Goal: Task Accomplishment & Management: Use online tool/utility

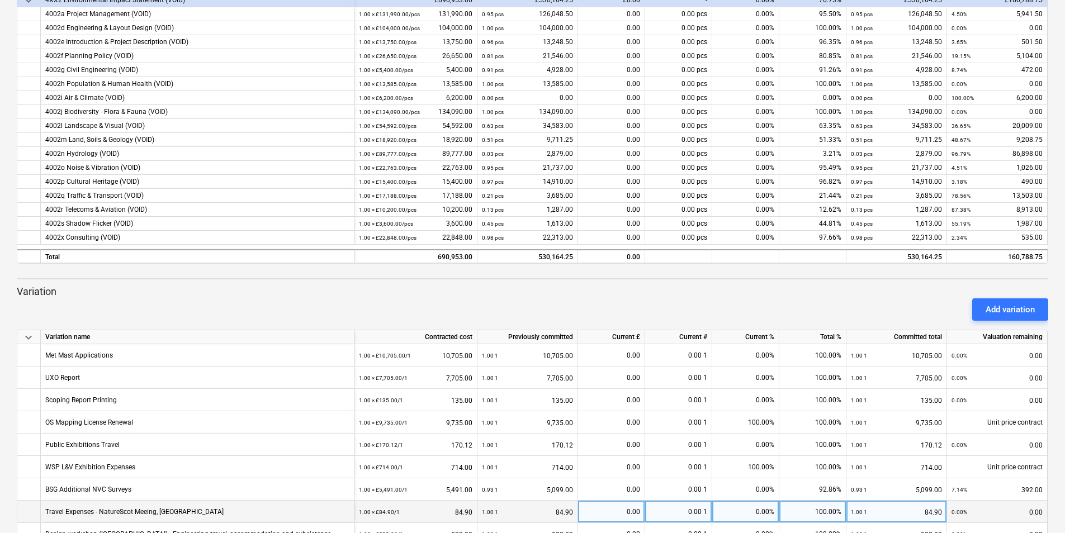
scroll to position [162, 0]
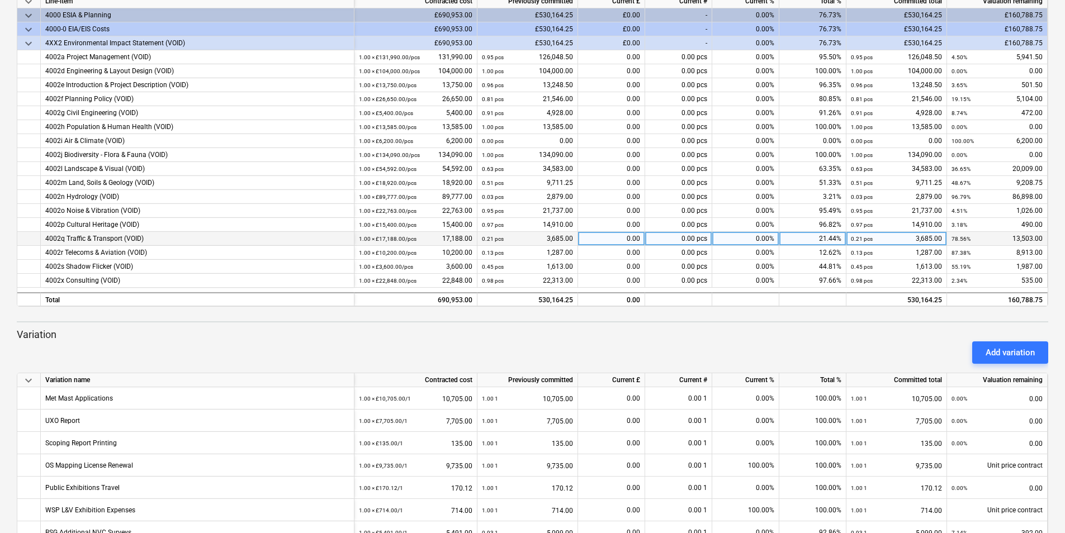
click at [636, 238] on div "0.00" at bounding box center [611, 239] width 67 height 14
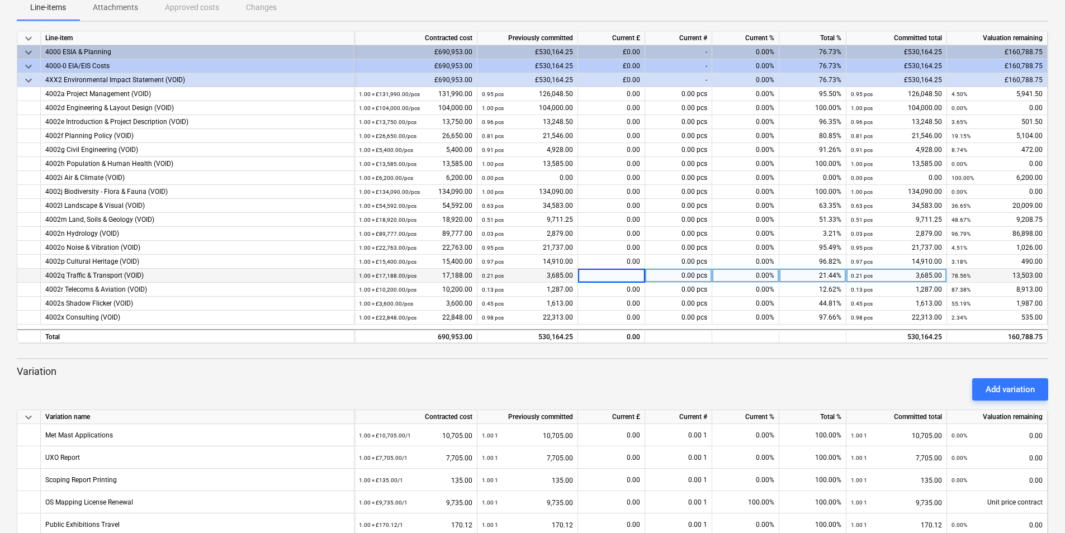
scroll to position [106, 0]
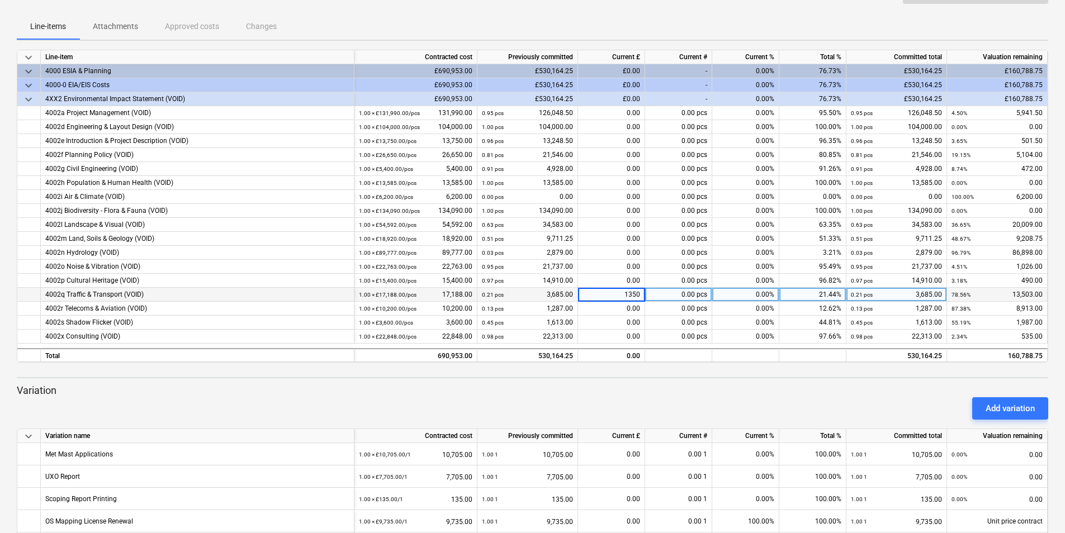
type input "13503"
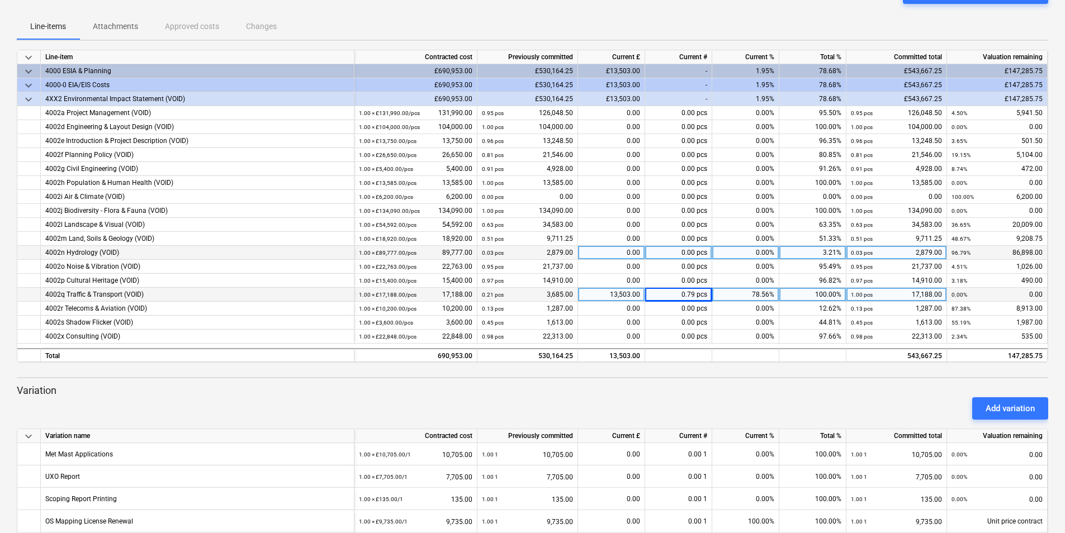
click at [637, 250] on div "0.00" at bounding box center [611, 253] width 67 height 14
type input "76945"
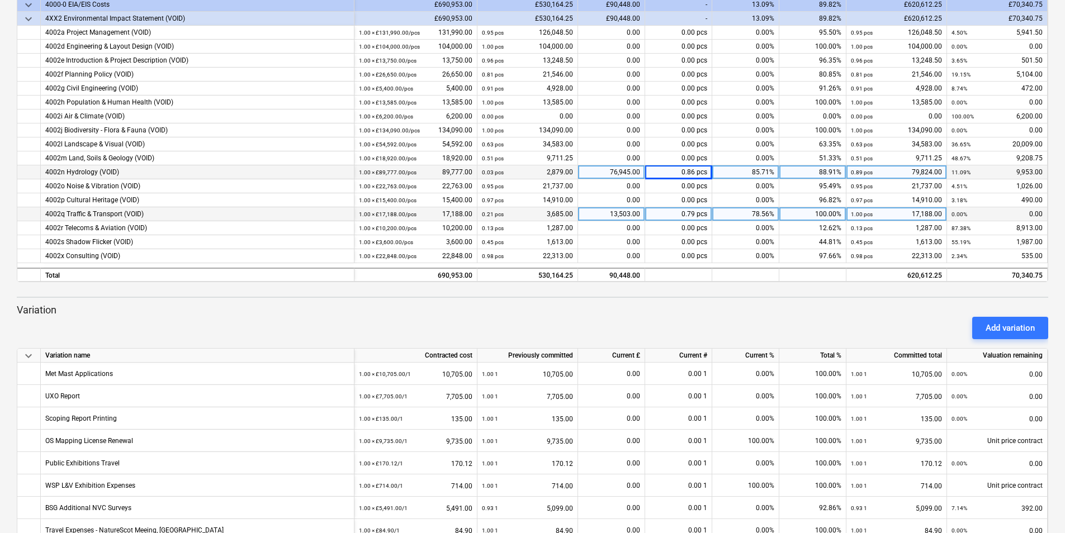
scroll to position [162, 0]
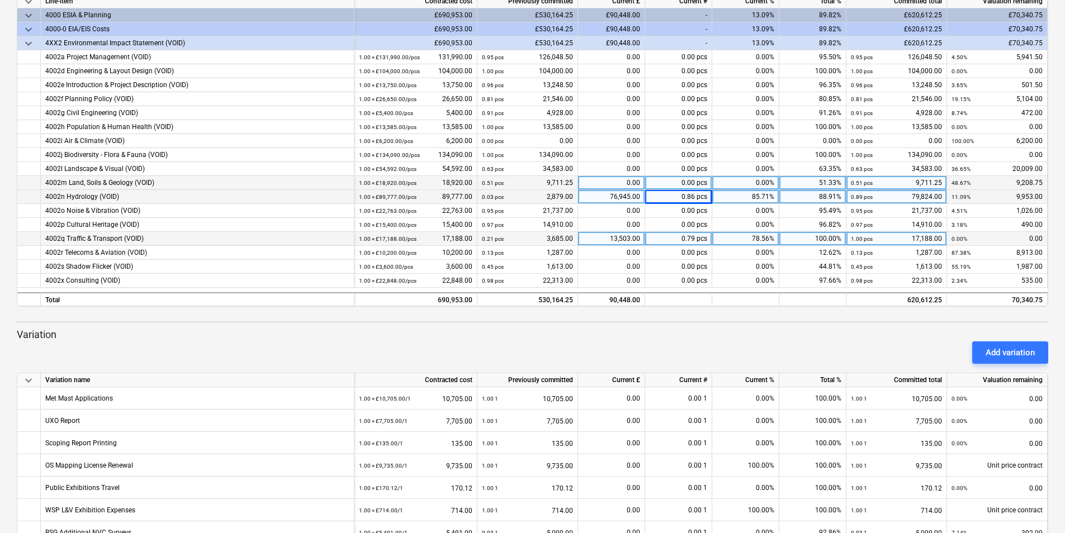
drag, startPoint x: 636, startPoint y: 168, endPoint x: 637, endPoint y: 184, distance: 16.2
click at [636, 168] on div "0.00" at bounding box center [611, 169] width 67 height 14
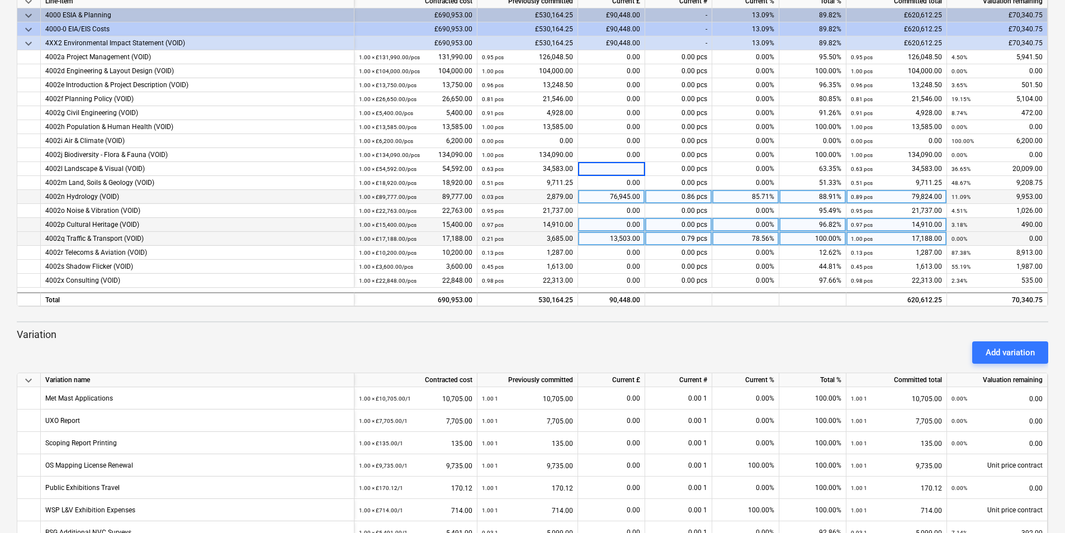
click at [634, 224] on div "0.00" at bounding box center [611, 225] width 67 height 14
type input "490"
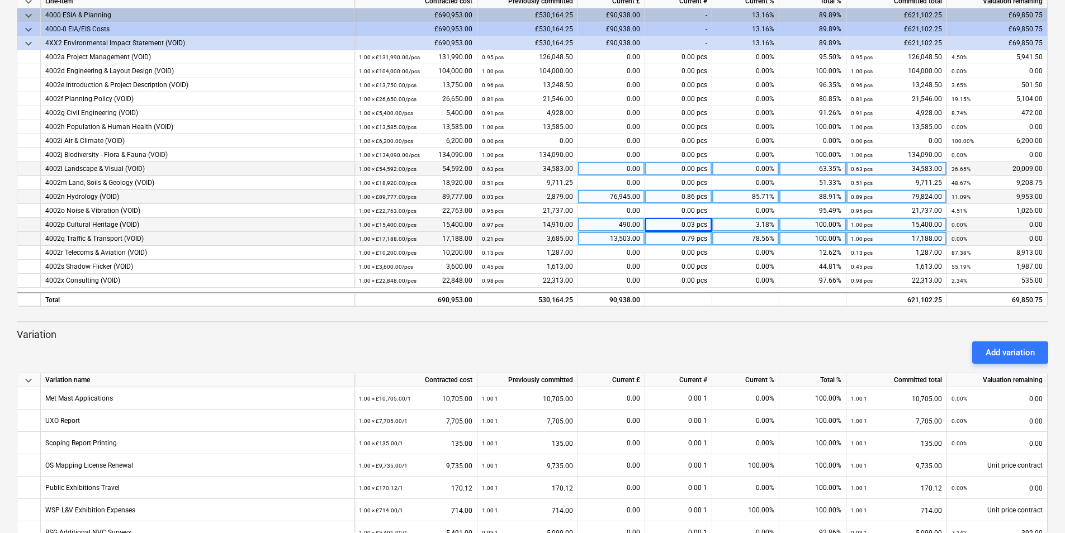
click at [622, 167] on div "0.00" at bounding box center [611, 169] width 67 height 14
type input "20009"
click at [632, 197] on div "76,945.00" at bounding box center [611, 197] width 67 height 14
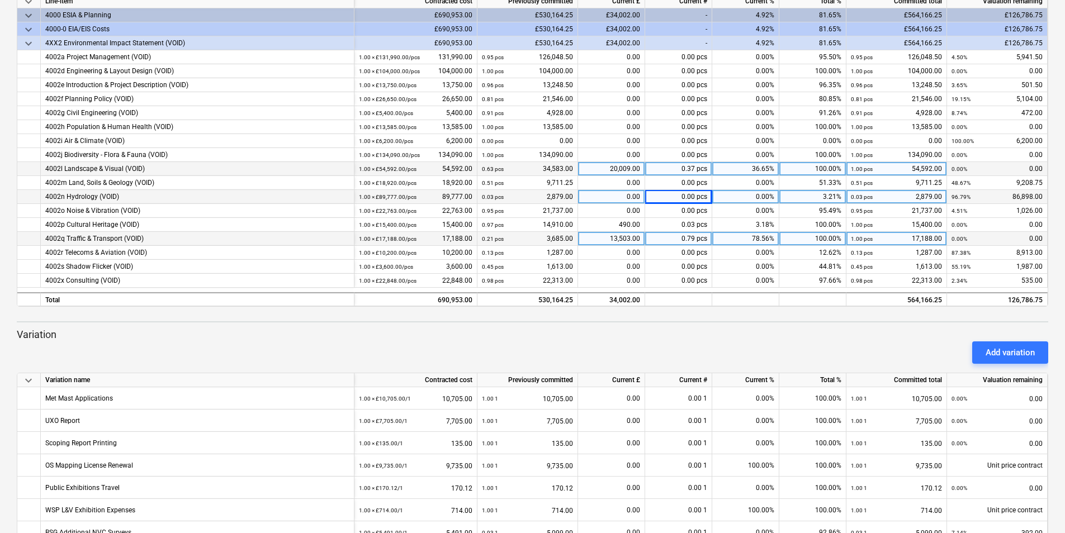
click at [632, 195] on div "0.00" at bounding box center [611, 197] width 67 height 14
type input "86898"
click at [632, 183] on div "0.00" at bounding box center [611, 183] width 67 height 14
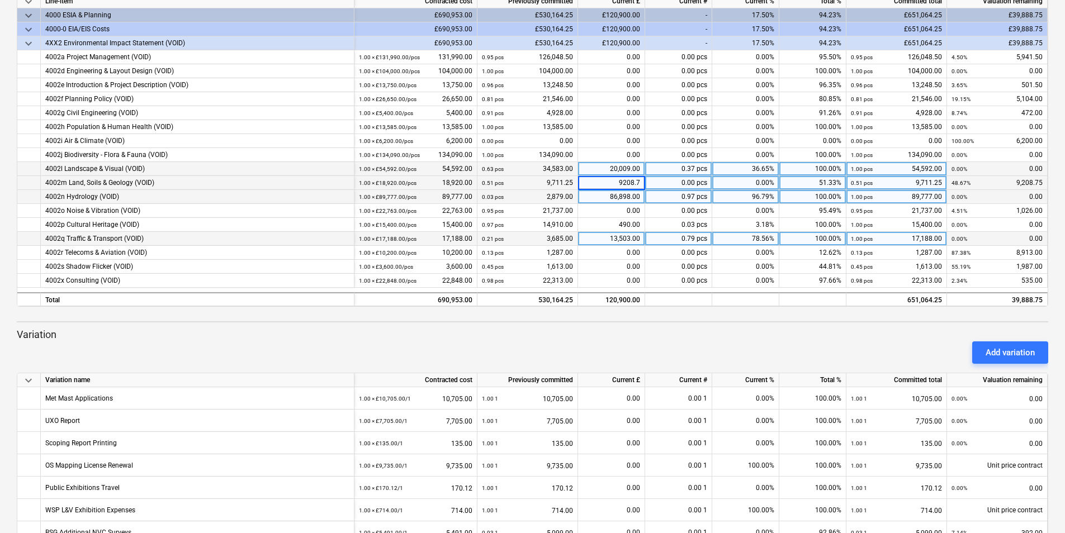
type input "9208.75"
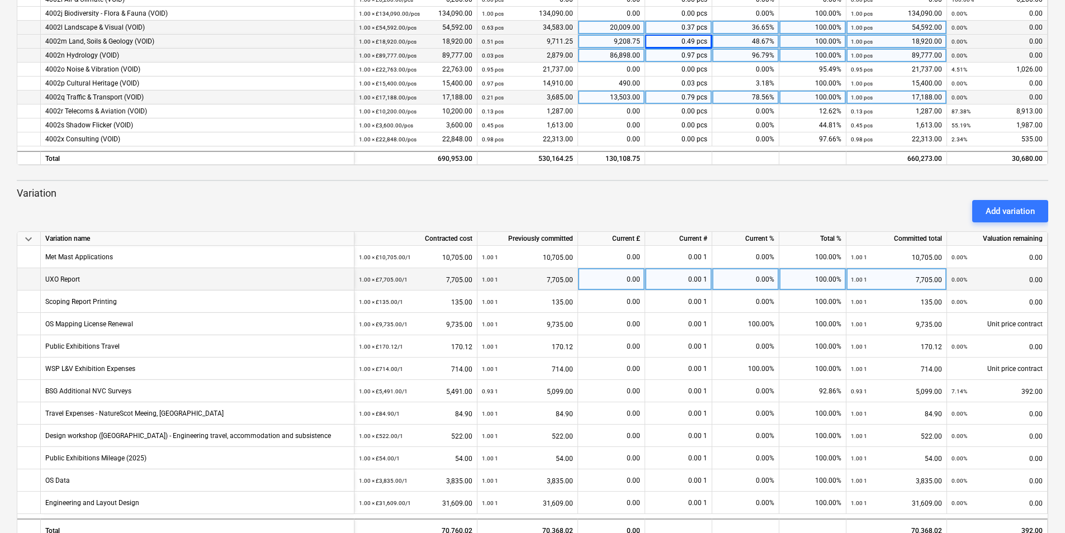
scroll to position [329, 0]
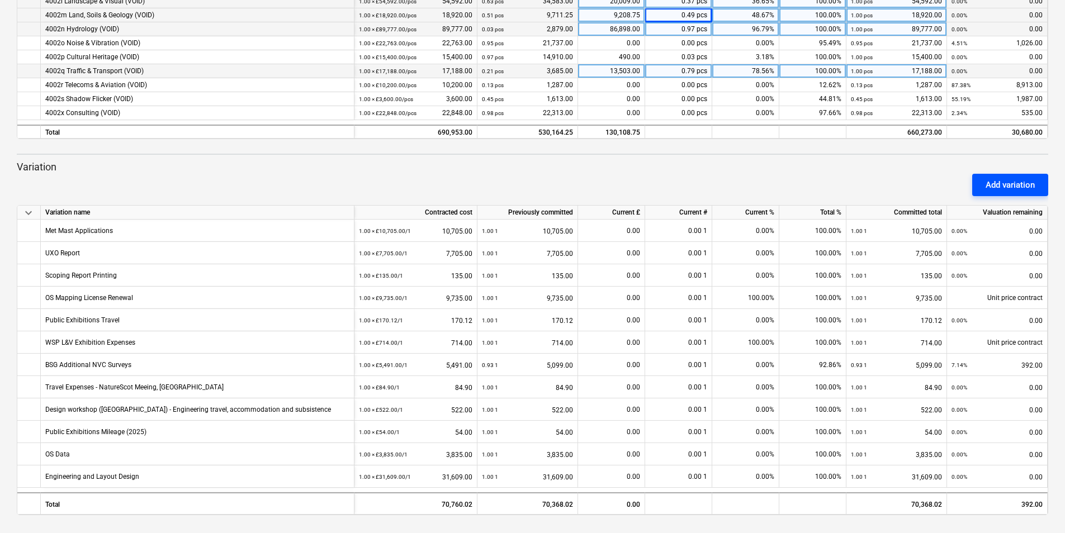
click at [1021, 188] on div "Add variation" at bounding box center [1009, 185] width 49 height 15
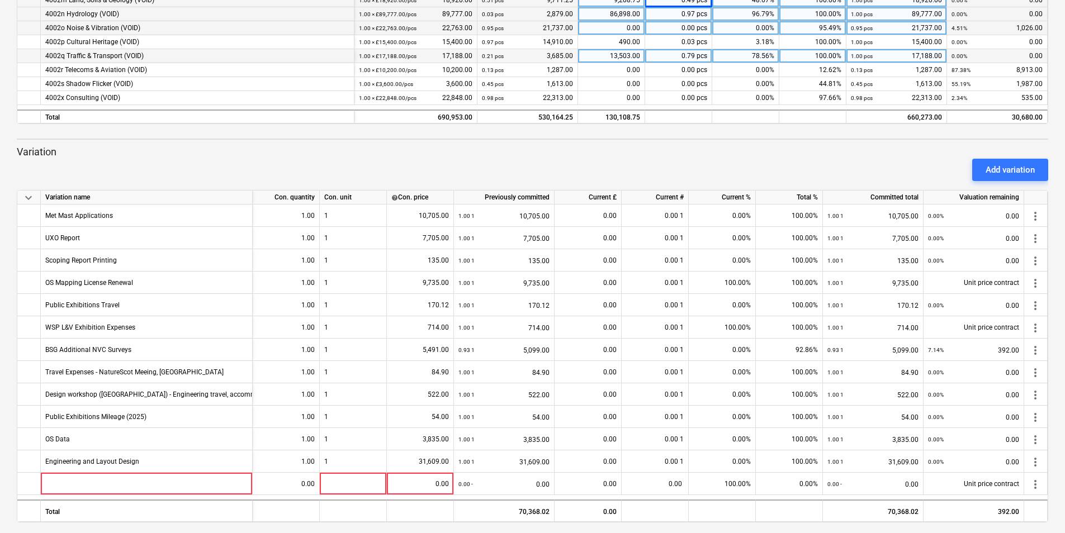
scroll to position [352, 0]
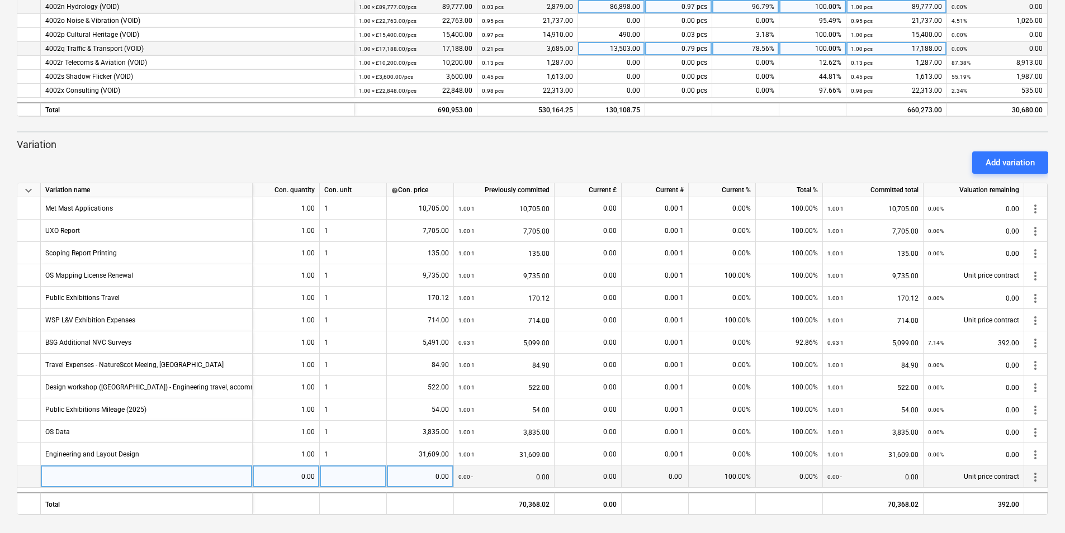
click at [68, 476] on div at bounding box center [147, 477] width 212 height 22
type input "Landscape and Visual (WSP) - Additional Services"
type input "36169"
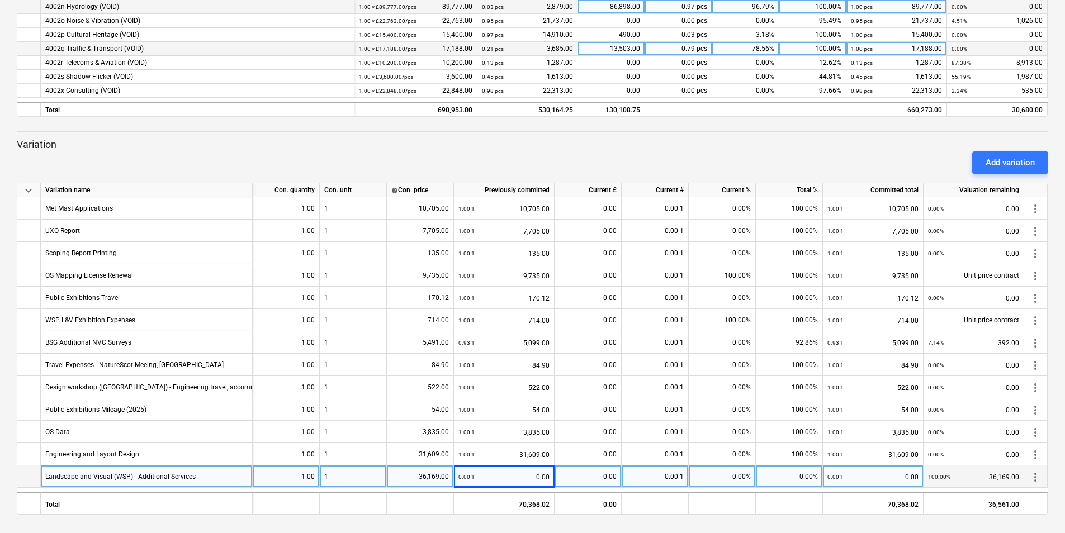
click at [614, 473] on div "0.00" at bounding box center [588, 477] width 58 height 22
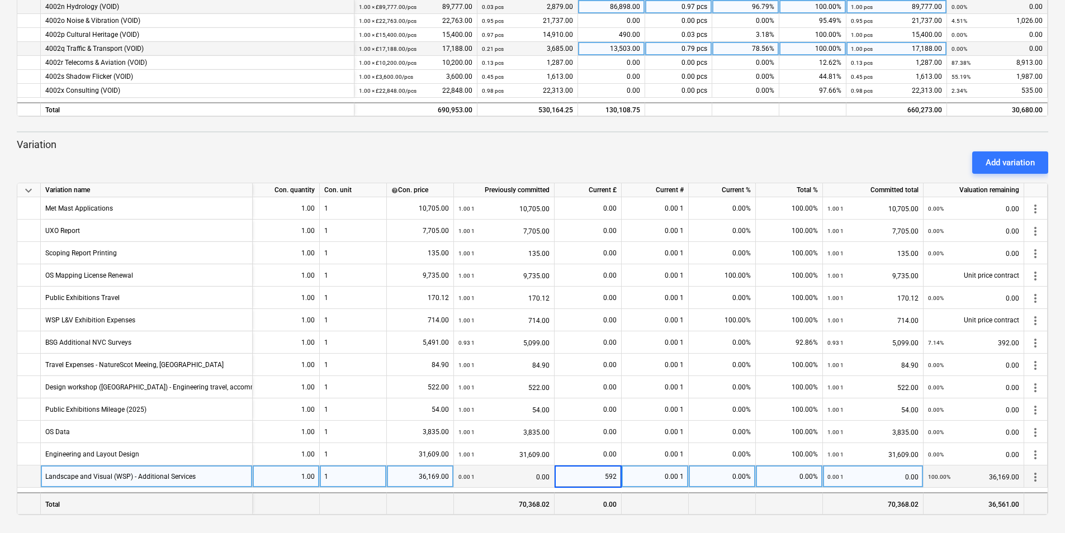
type input "5920"
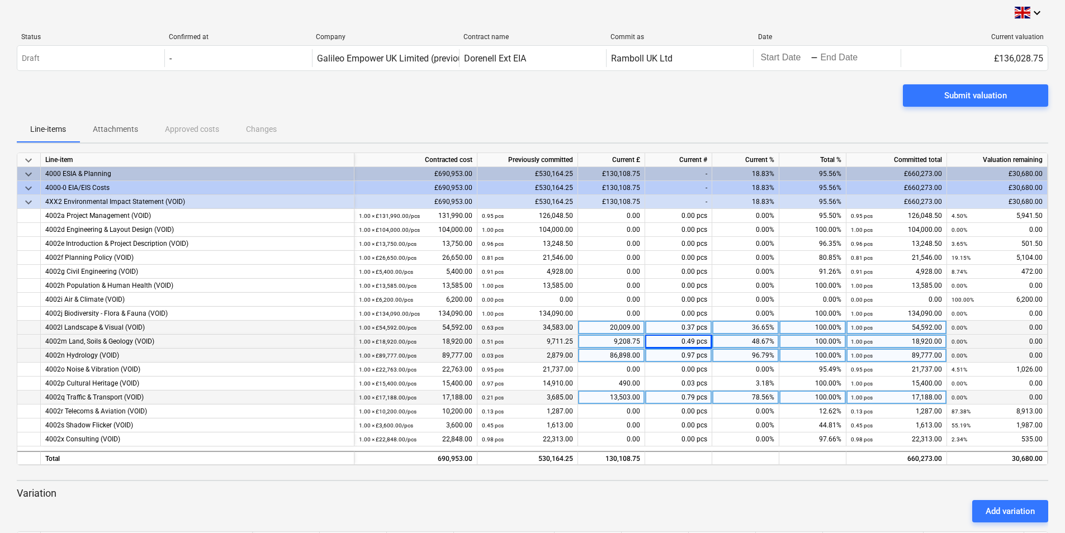
scroll to position [0, 0]
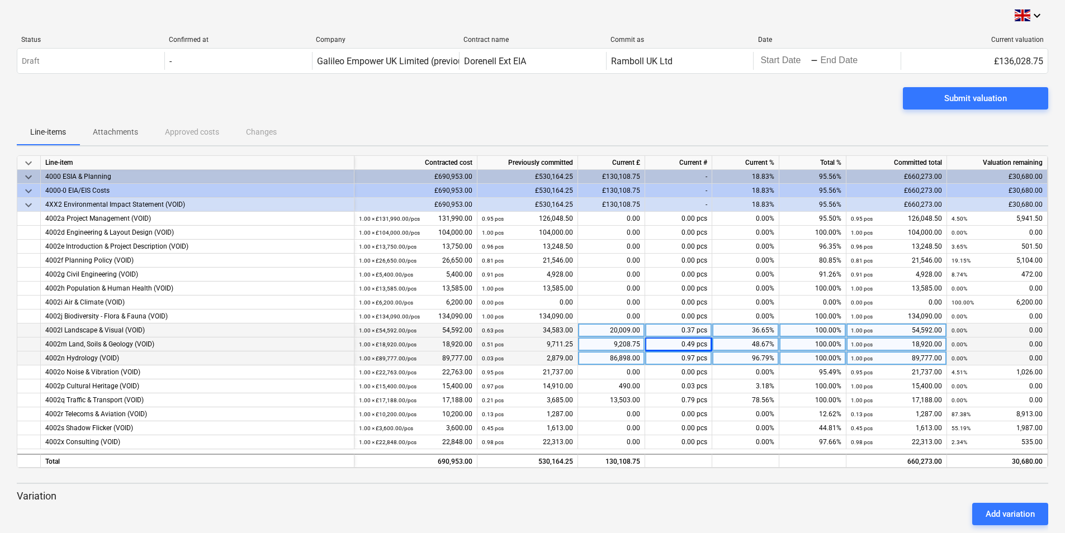
click at [686, 491] on p "Variation" at bounding box center [532, 496] width 1031 height 13
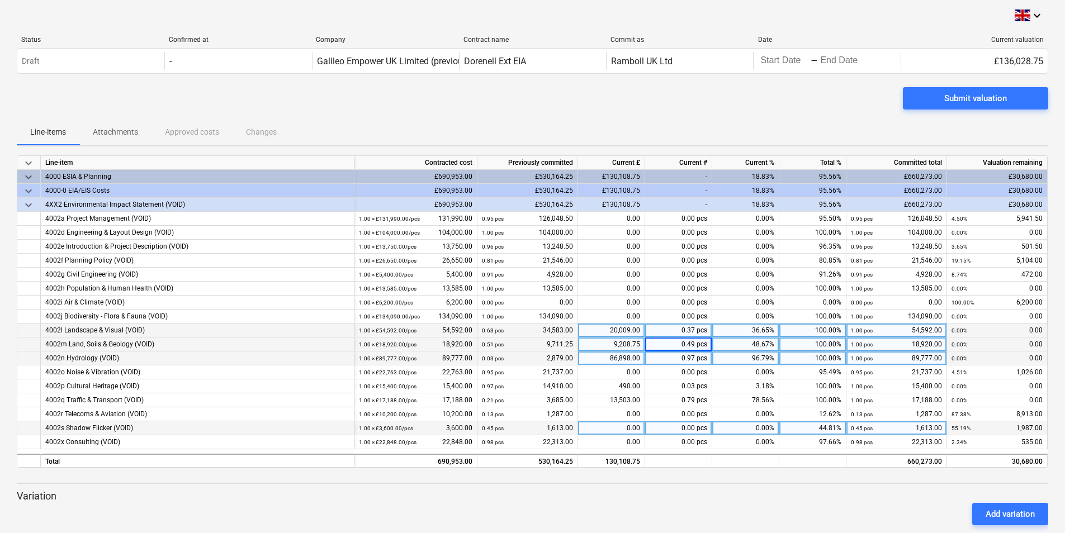
click at [638, 431] on div "0.00" at bounding box center [611, 428] width 67 height 14
type input "1987"
type input "535"
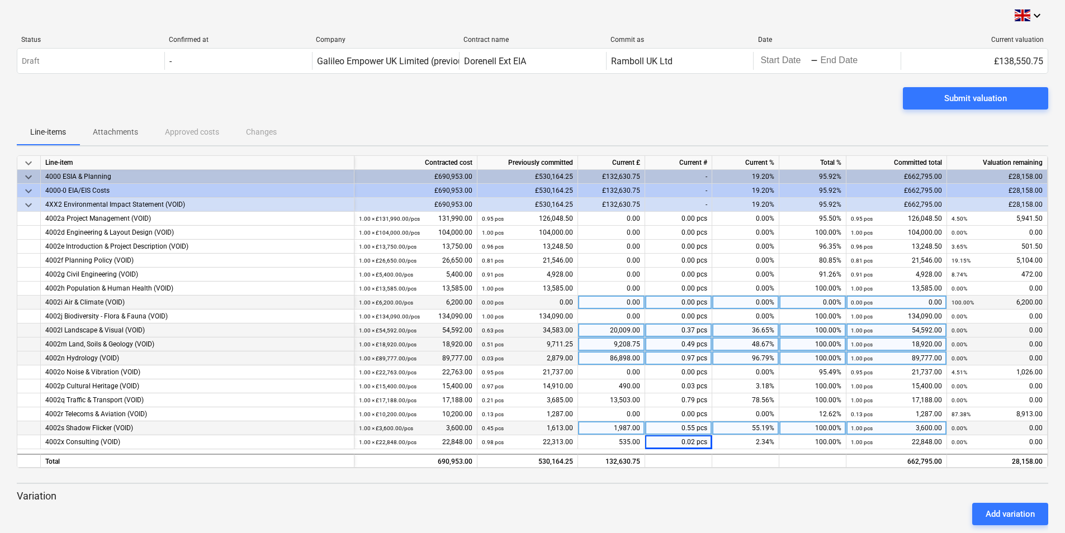
click at [566, 298] on div "0.00 pcs 0.00" at bounding box center [527, 303] width 91 height 14
click at [570, 301] on div "0.00 pcs 0.00" at bounding box center [527, 303] width 91 height 14
click at [600, 302] on div "0.00" at bounding box center [611, 303] width 67 height 14
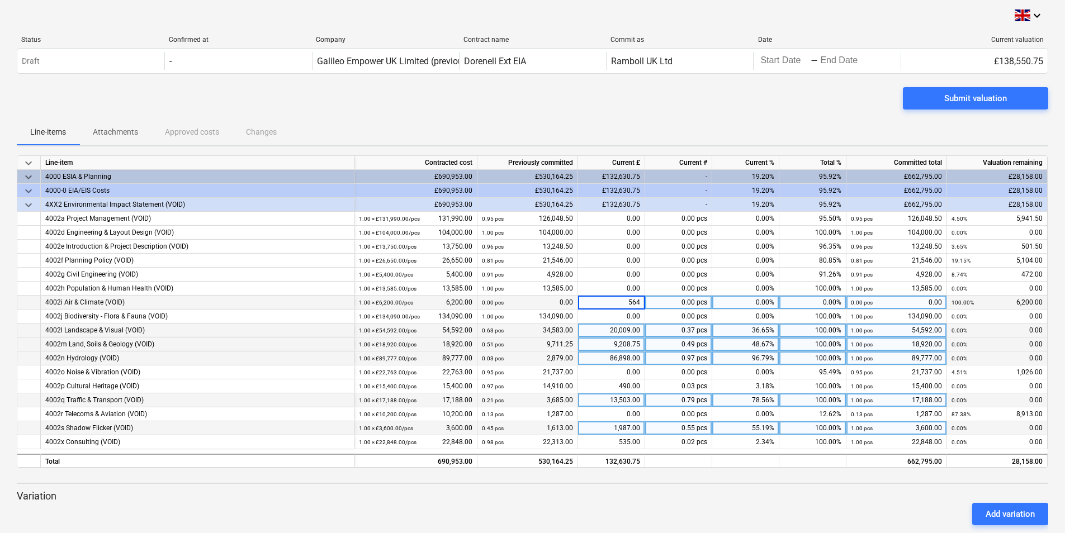
type input "5648"
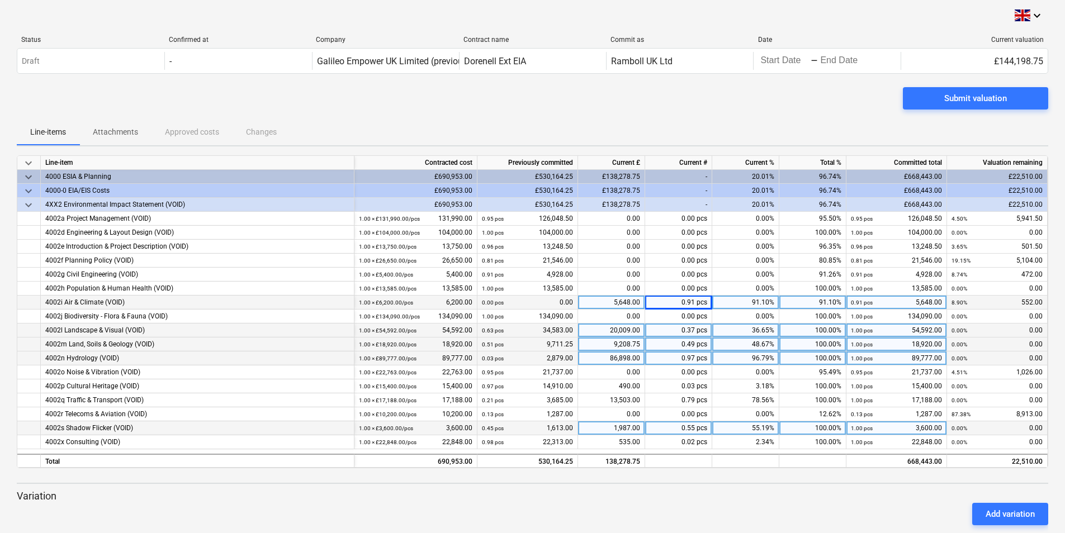
click at [636, 304] on div "5,648.00" at bounding box center [611, 303] width 67 height 14
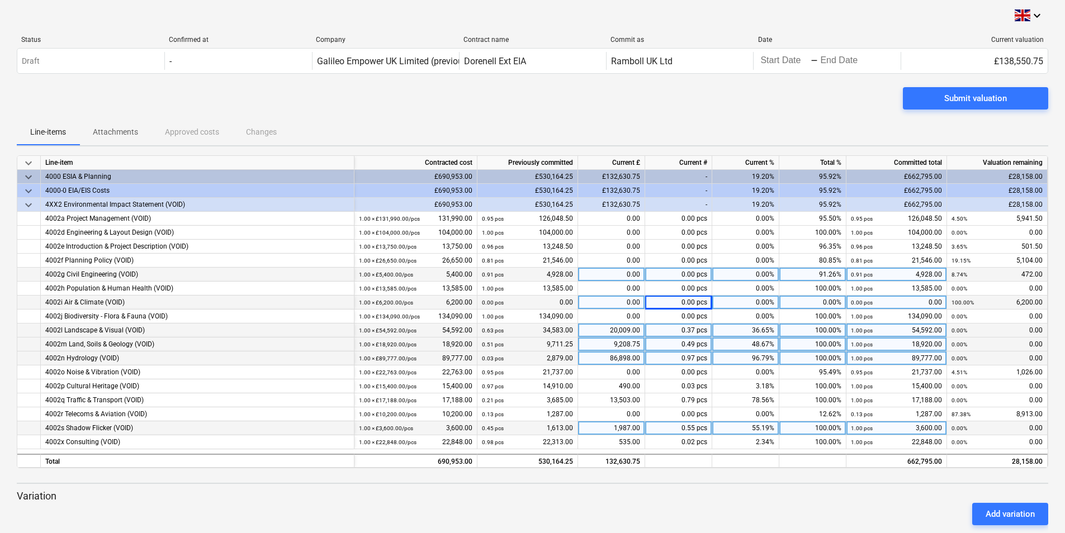
click at [637, 272] on div "0.00" at bounding box center [611, 275] width 67 height 14
type input "472"
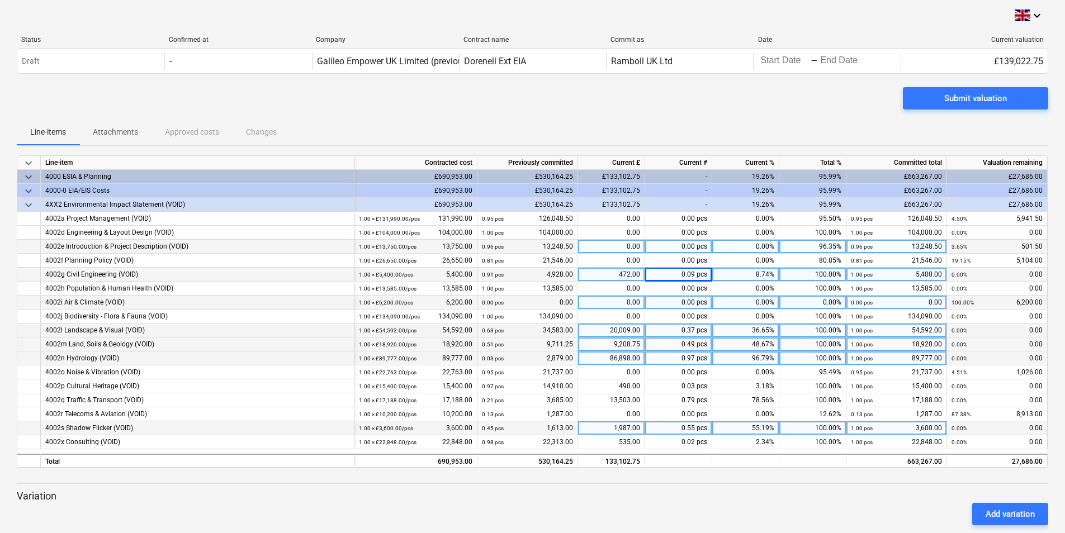
click at [638, 246] on div "0.00" at bounding box center [611, 247] width 67 height 14
type input "501.5"
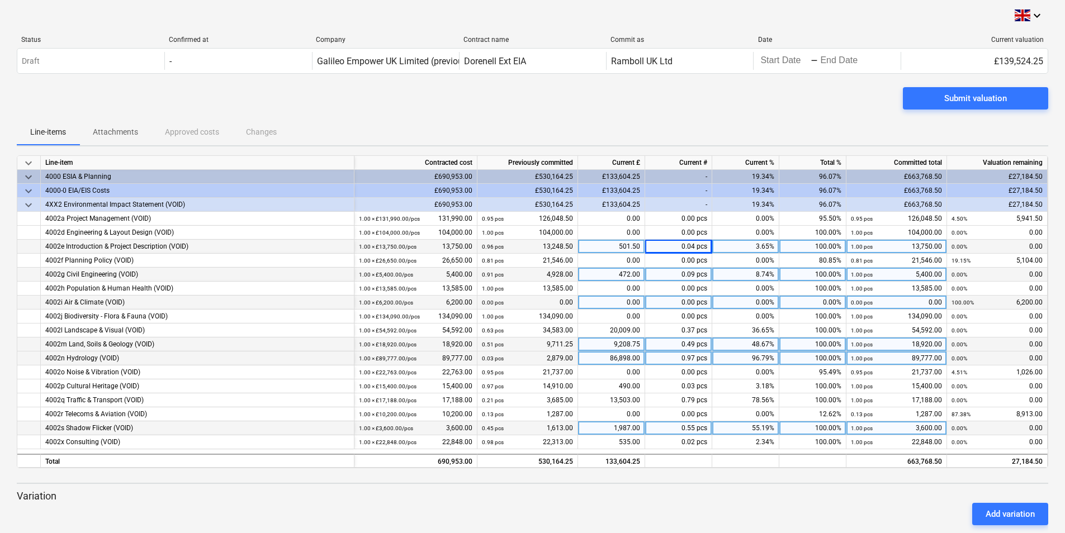
click at [633, 302] on div "0.00" at bounding box center [611, 303] width 67 height 14
type input "4674.5"
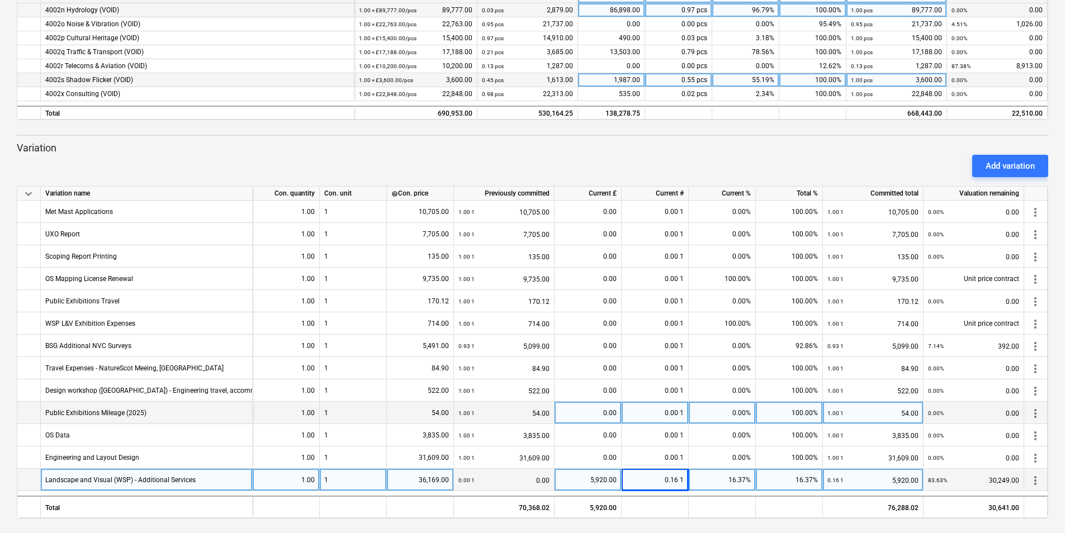
scroll to position [352, 0]
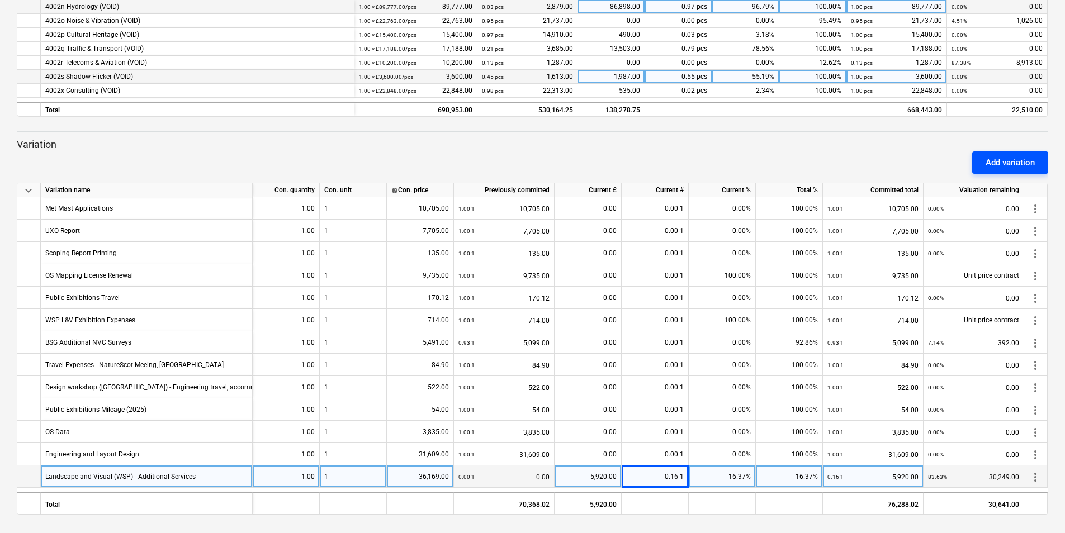
click at [996, 161] on div "Add variation" at bounding box center [1009, 162] width 49 height 15
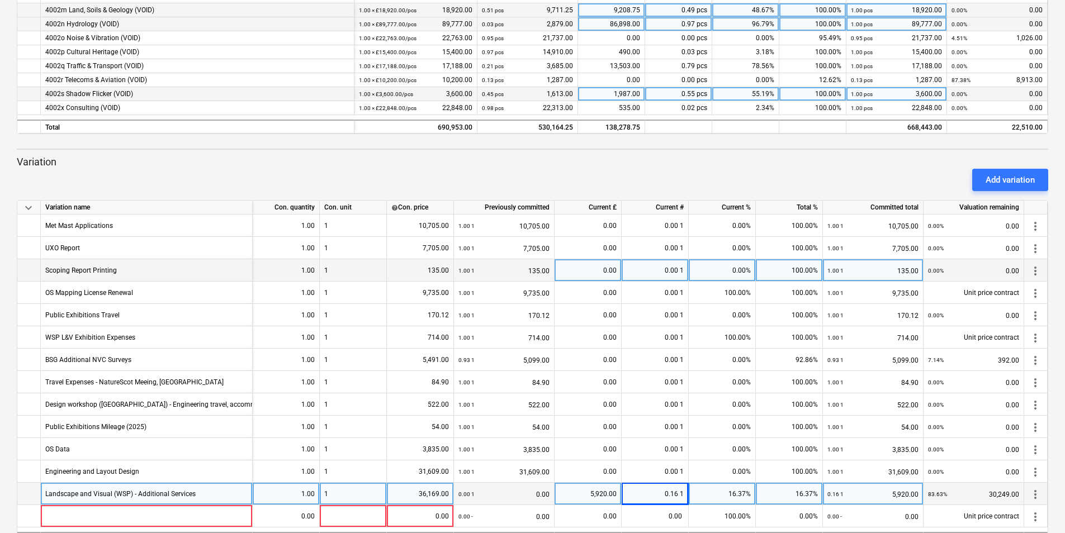
scroll to position [374, 0]
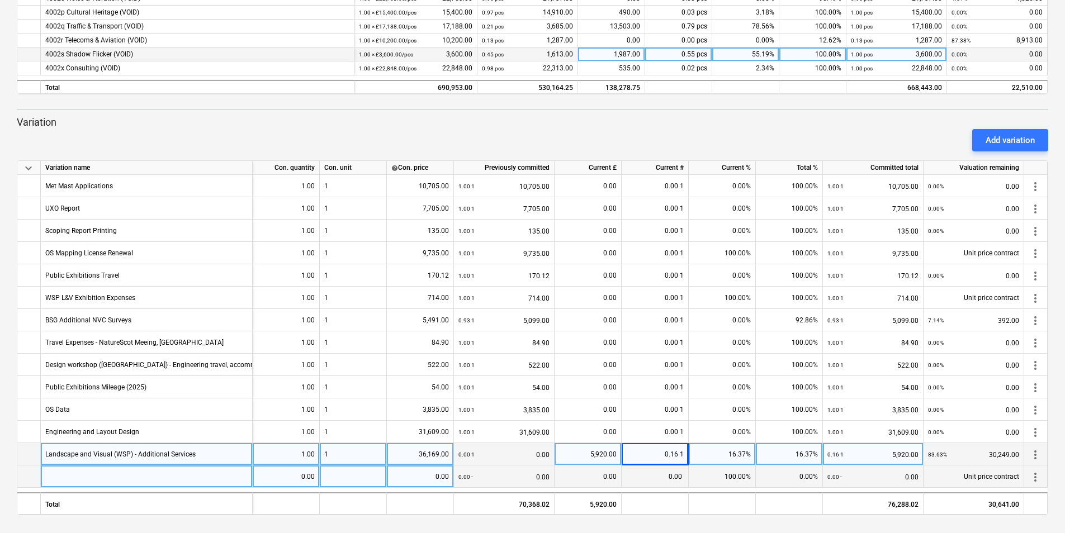
click at [153, 477] on div at bounding box center [147, 477] width 212 height 22
type input "Noise and Vibration (TNEI) - Additional Services"
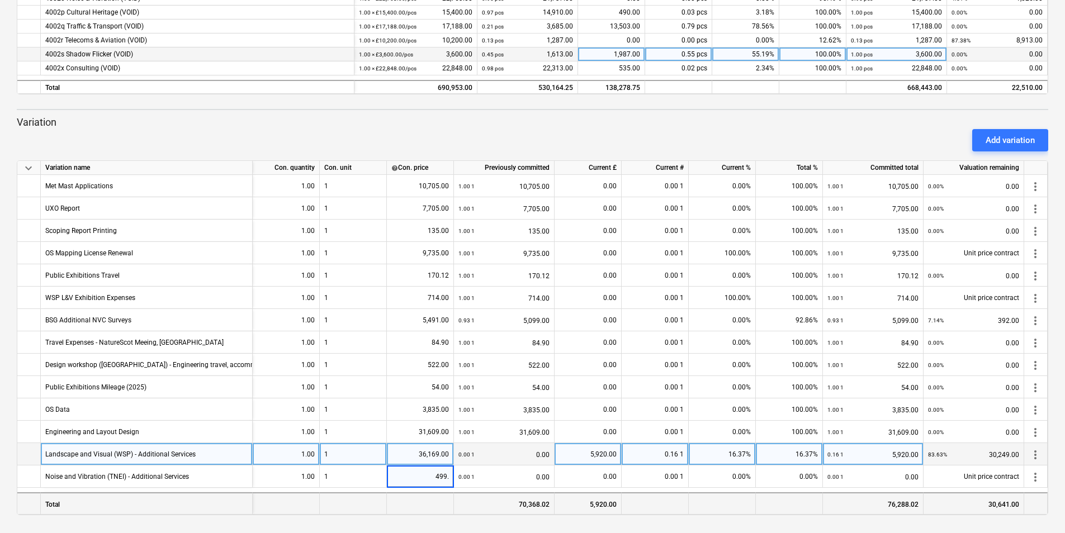
type input "499.5"
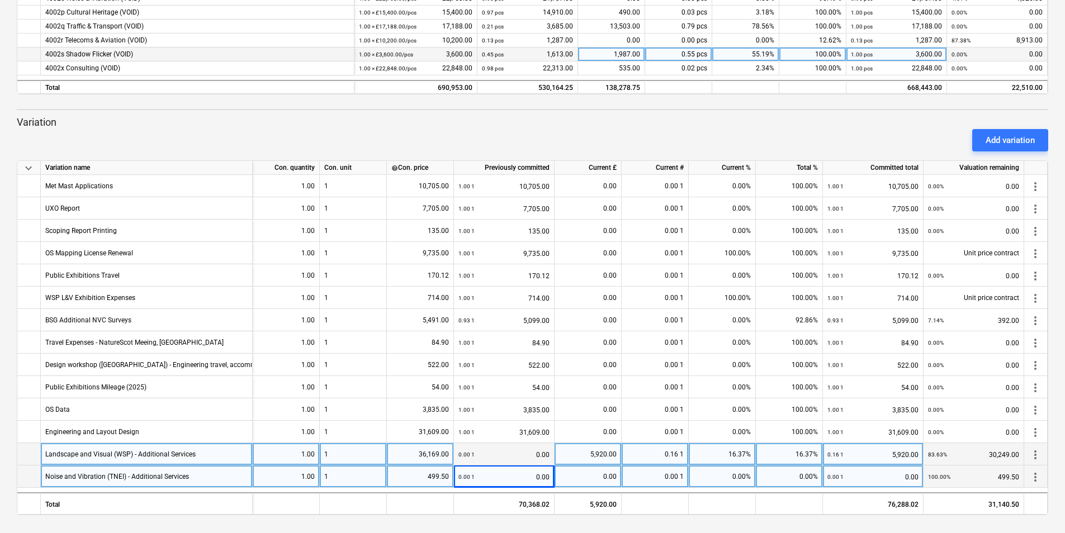
click at [448, 475] on div "499.50" at bounding box center [420, 477] width 58 height 22
type input "4933.5"
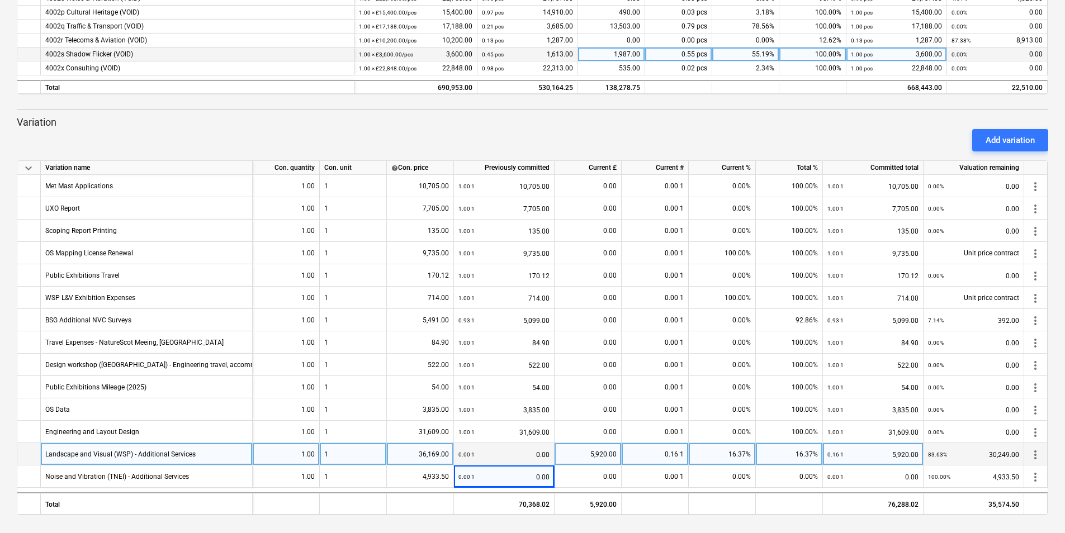
click at [646, 111] on div "keyboard_arrow_down Line-item Contracted cost Previously committed Current £ Cu…" at bounding box center [532, 148] width 1031 height 734
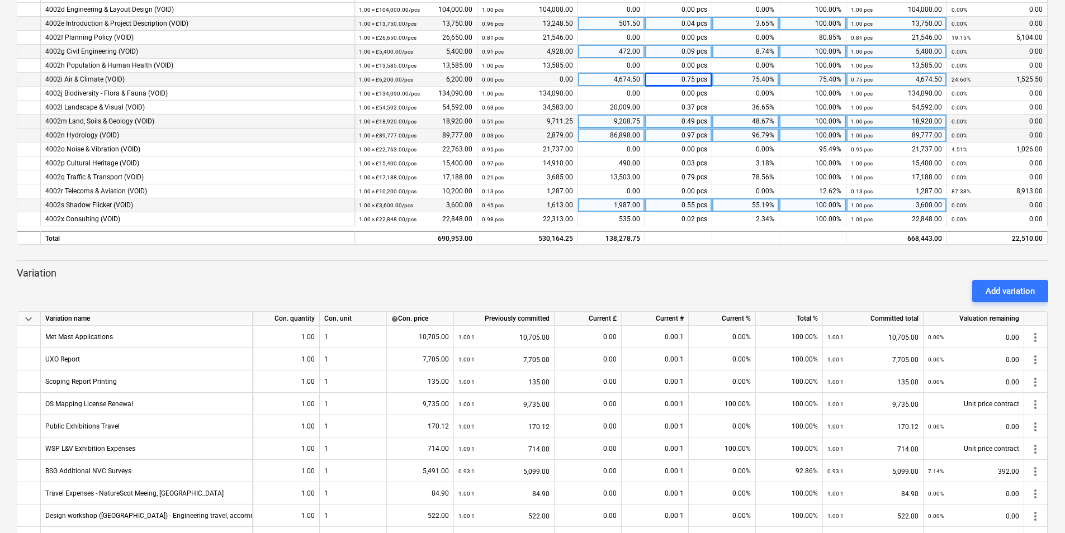
scroll to position [206, 0]
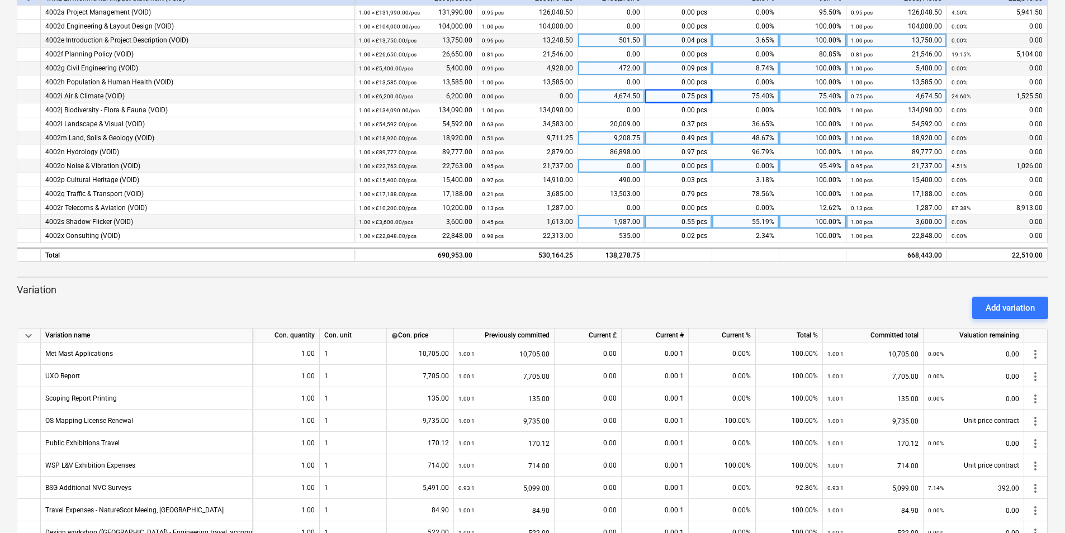
click at [139, 164] on div "4002o Noise & Vibration (VOID)" at bounding box center [197, 166] width 304 height 14
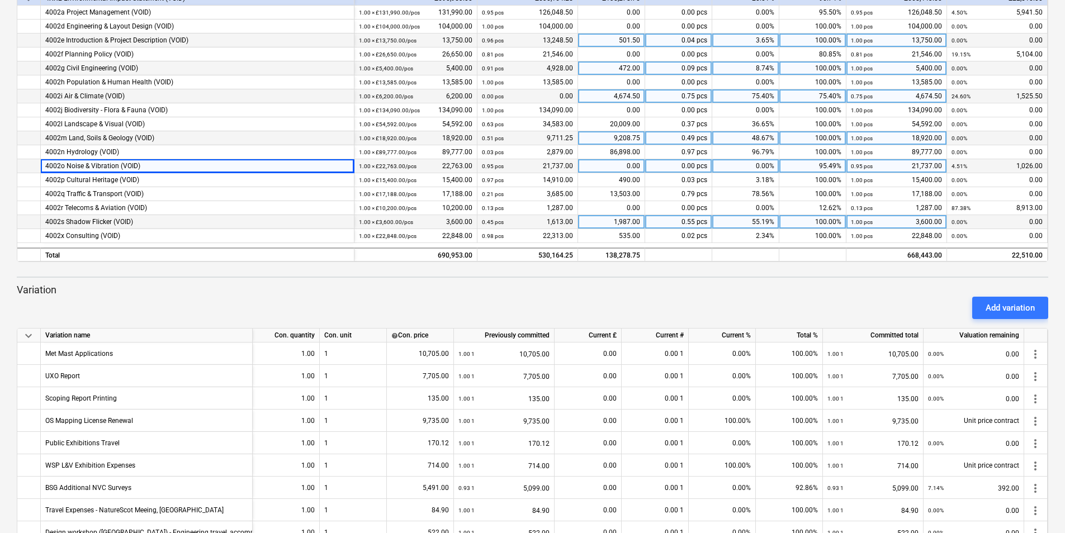
click at [637, 164] on div "0.00" at bounding box center [611, 166] width 67 height 14
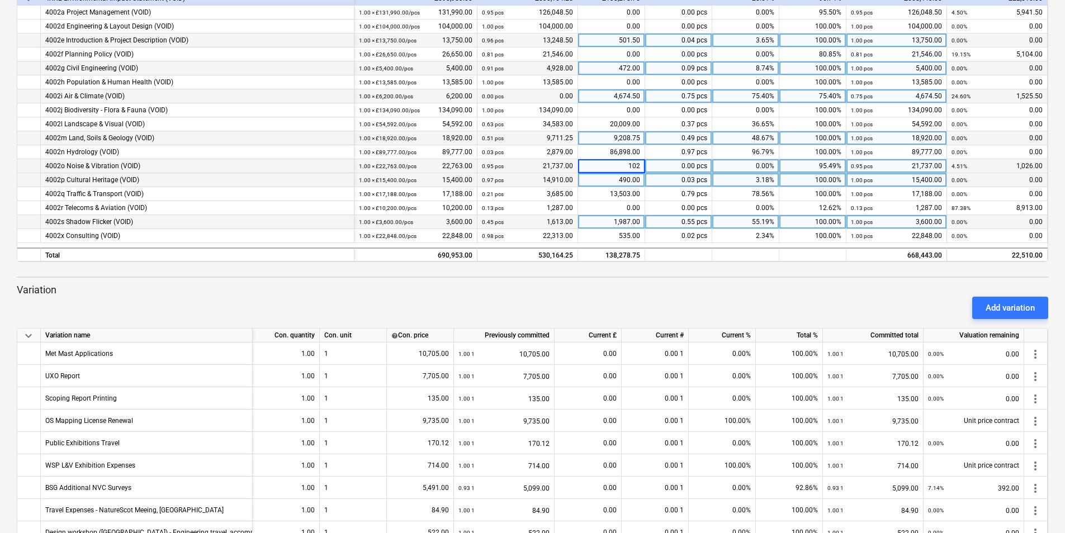
type input "1026"
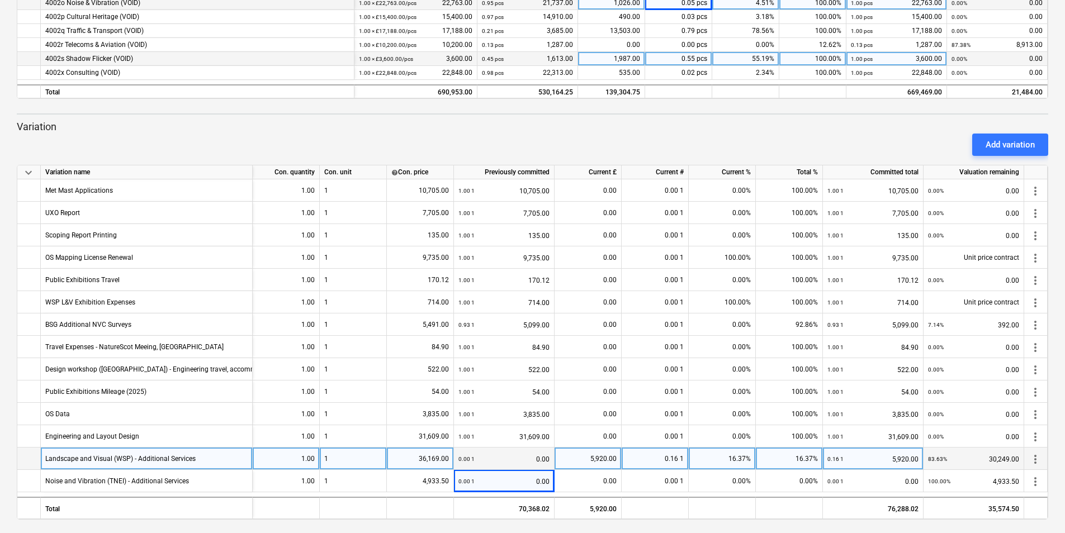
scroll to position [374, 0]
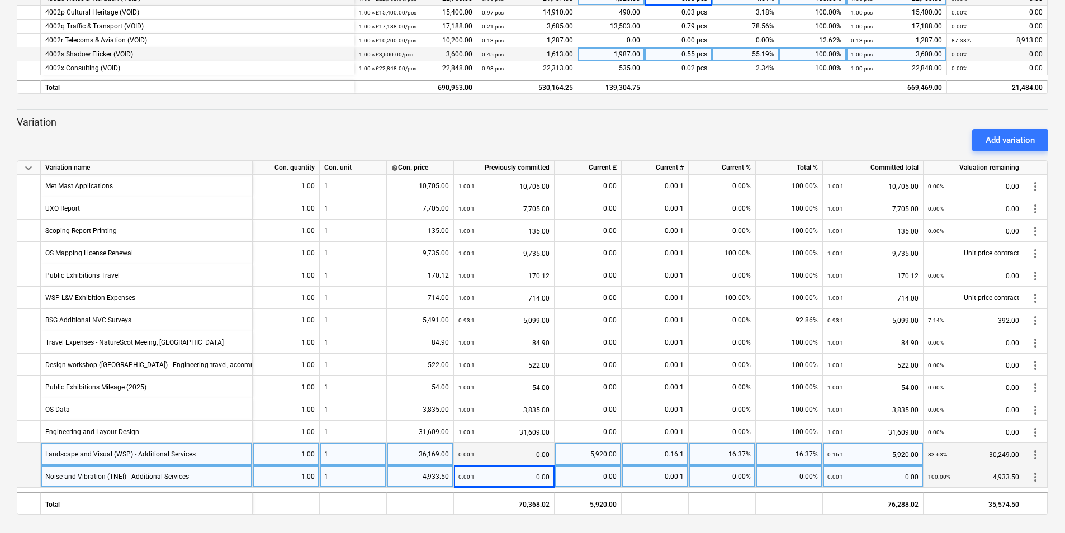
click at [543, 479] on div "0.00 1 0.00" at bounding box center [503, 477] width 91 height 23
click at [547, 476] on div "0.00 1 0.00" at bounding box center [503, 477] width 91 height 23
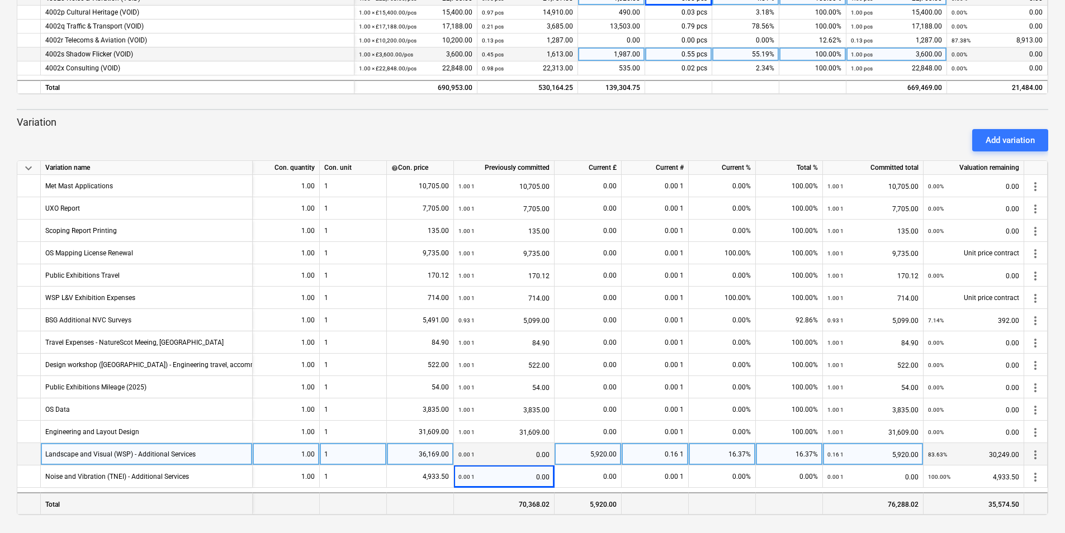
click at [688, 506] on div at bounding box center [655, 503] width 67 height 22
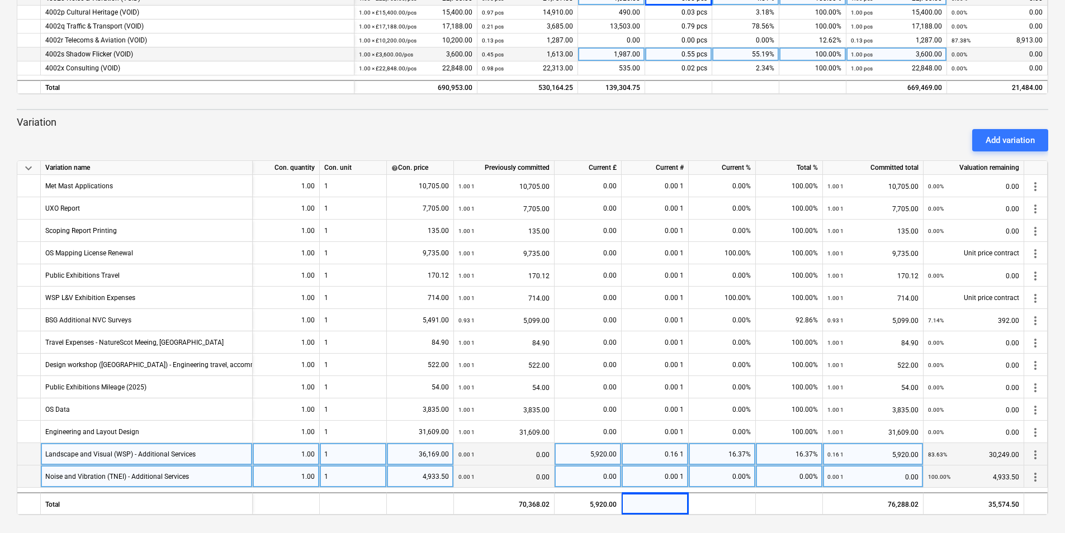
click at [601, 477] on div "0.00" at bounding box center [588, 477] width 58 height 22
type input "4933.5"
click at [443, 477] on div "4,933.50" at bounding box center [420, 477] width 58 height 22
type input "6796.75"
click at [613, 477] on div "6,796.75" at bounding box center [588, 477] width 58 height 22
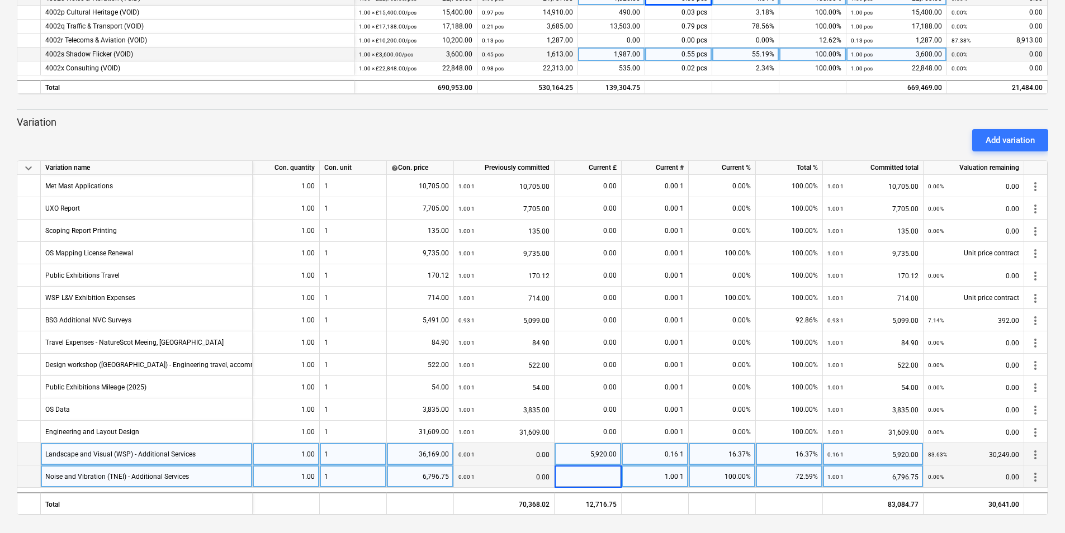
click at [684, 532] on div "keyboard_arrow_down Status Confirmed at Company Contract name Commit as Date Cu…" at bounding box center [532, 79] width 1065 height 907
click at [608, 475] on div "0.00" at bounding box center [588, 477] width 58 height 22
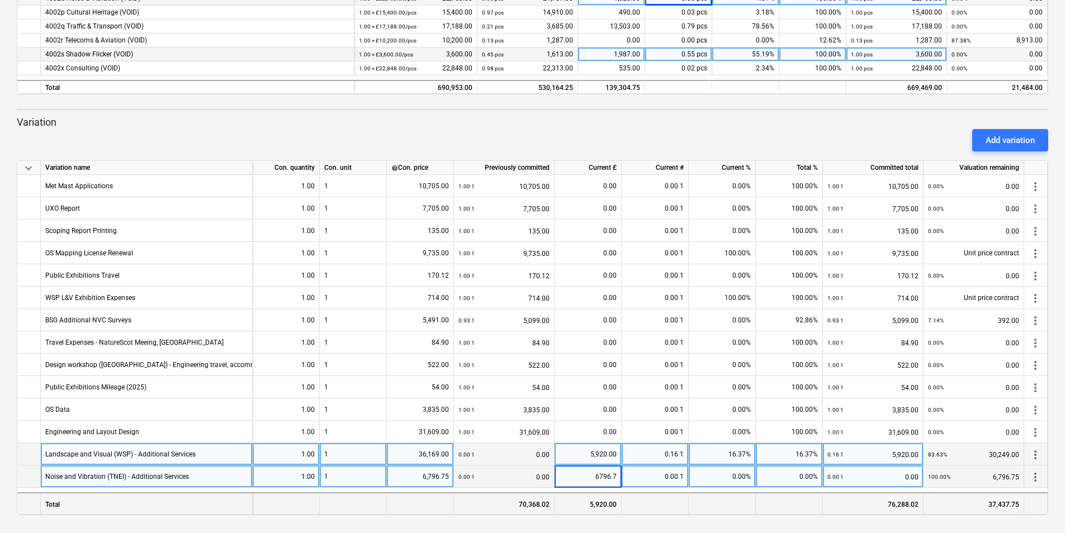
type input "6796.75"
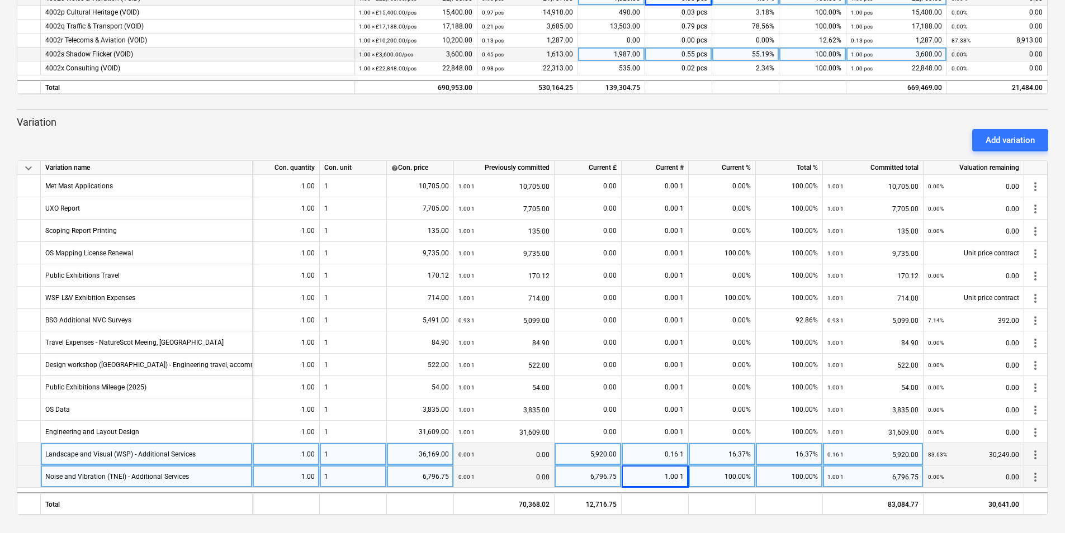
click at [738, 118] on p "Variation" at bounding box center [532, 122] width 1031 height 13
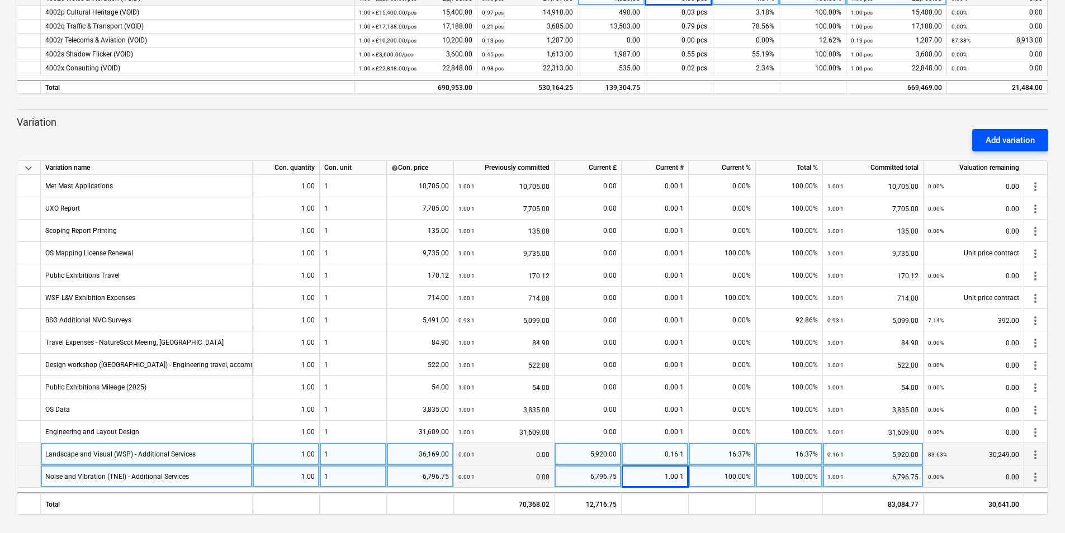
click at [1026, 144] on div "Add variation" at bounding box center [1009, 140] width 49 height 15
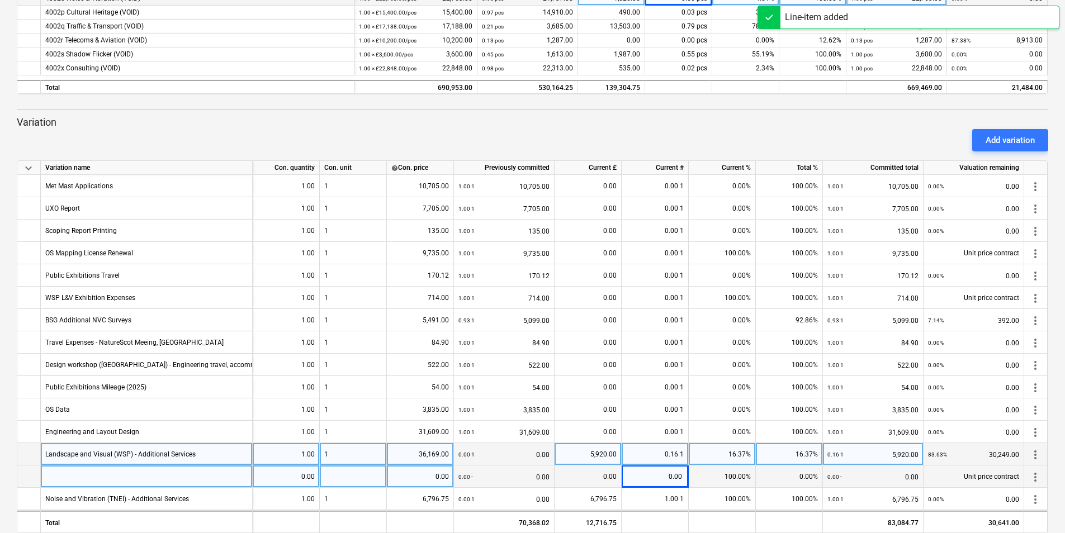
click at [153, 476] on div at bounding box center [147, 477] width 212 height 22
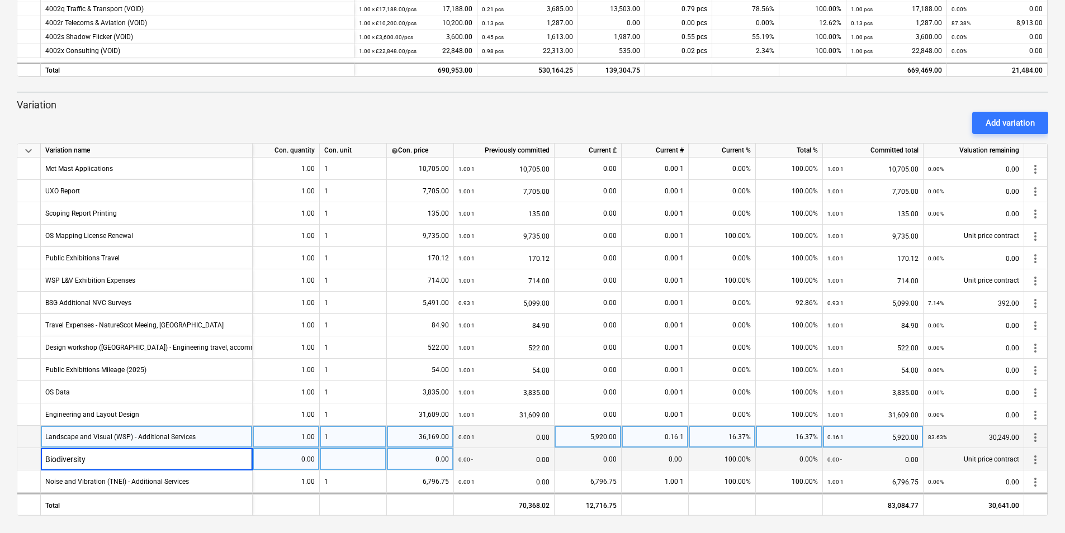
scroll to position [392, 0]
click at [122, 455] on input "Biodiversity - Flora anf Fauna" at bounding box center [146, 458] width 211 height 22
click at [155, 451] on input "Biodiversity - Flora and Fauna" at bounding box center [146, 458] width 211 height 22
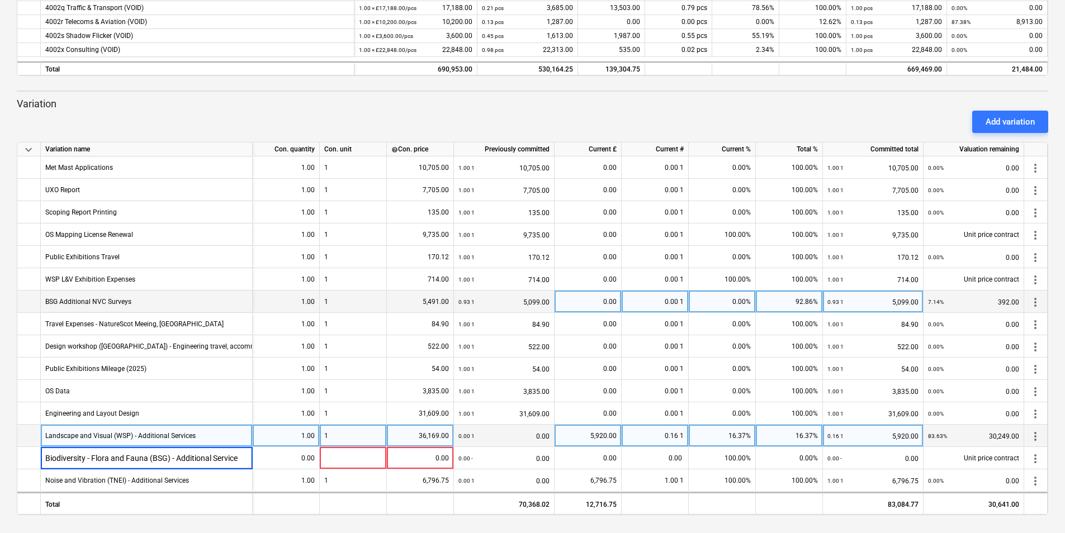
type input "Biodiversity - Flora and Fauna (BSG) - Additional Services"
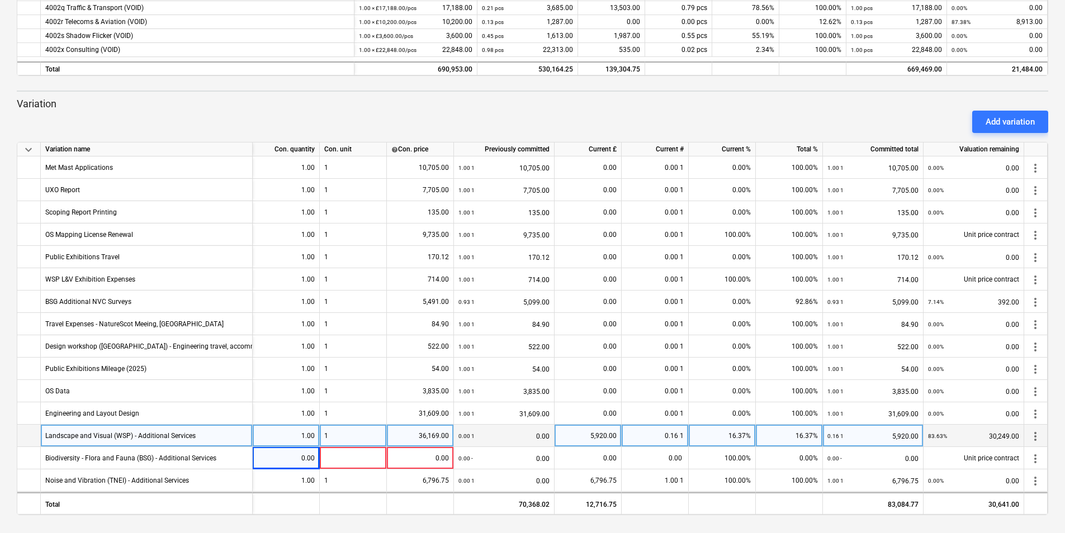
click at [63, 524] on div "keyboard_arrow_down Status Confirmed at Company Contract name Commit as Date Cu…" at bounding box center [532, 71] width 1065 height 926
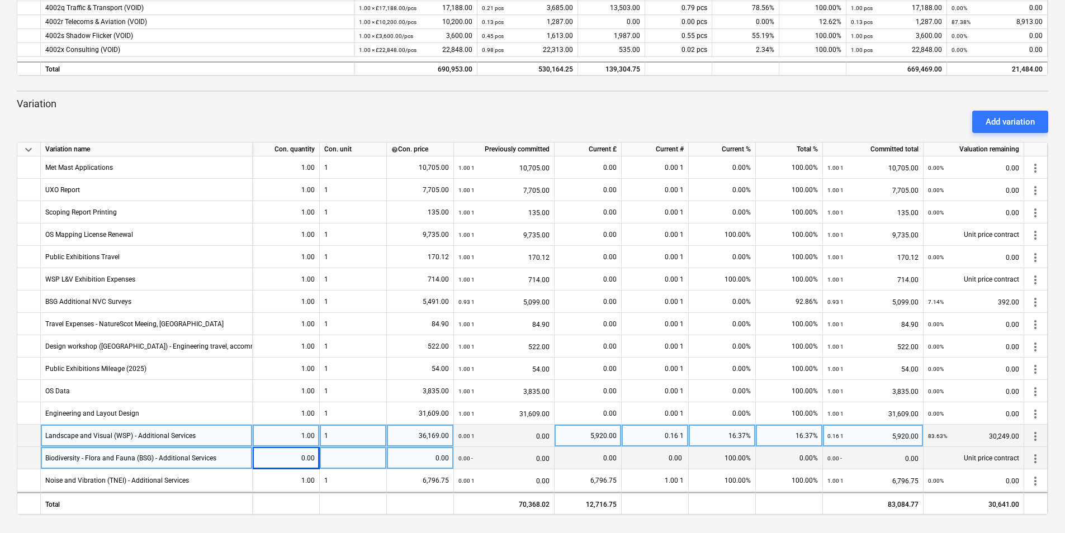
click at [304, 457] on div "0.00" at bounding box center [286, 458] width 58 height 22
type input "25875.5"
click at [308, 454] on div "25,875.50" at bounding box center [286, 458] width 58 height 22
type input "1"
type input "25875.5"
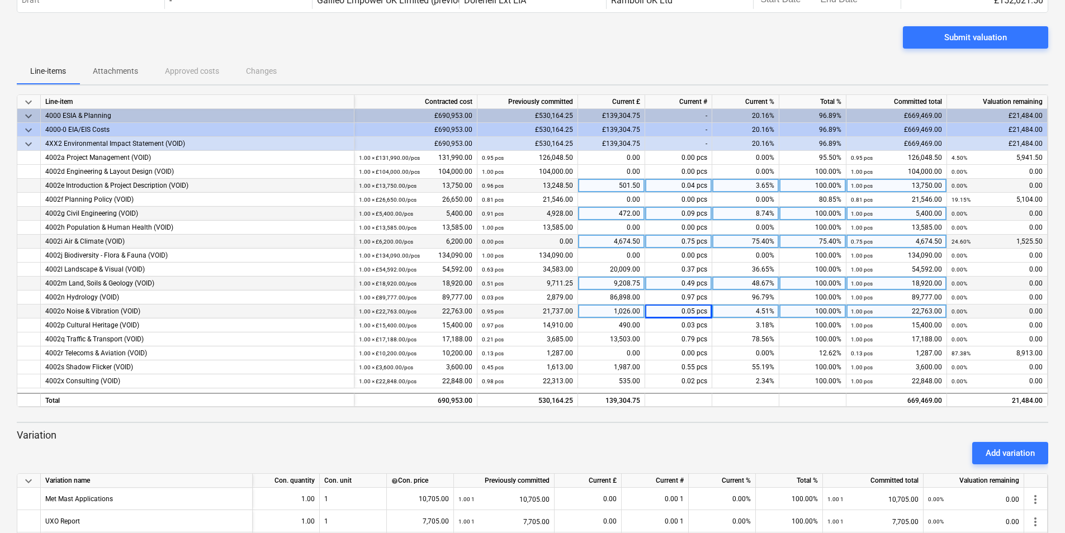
scroll to position [0, 0]
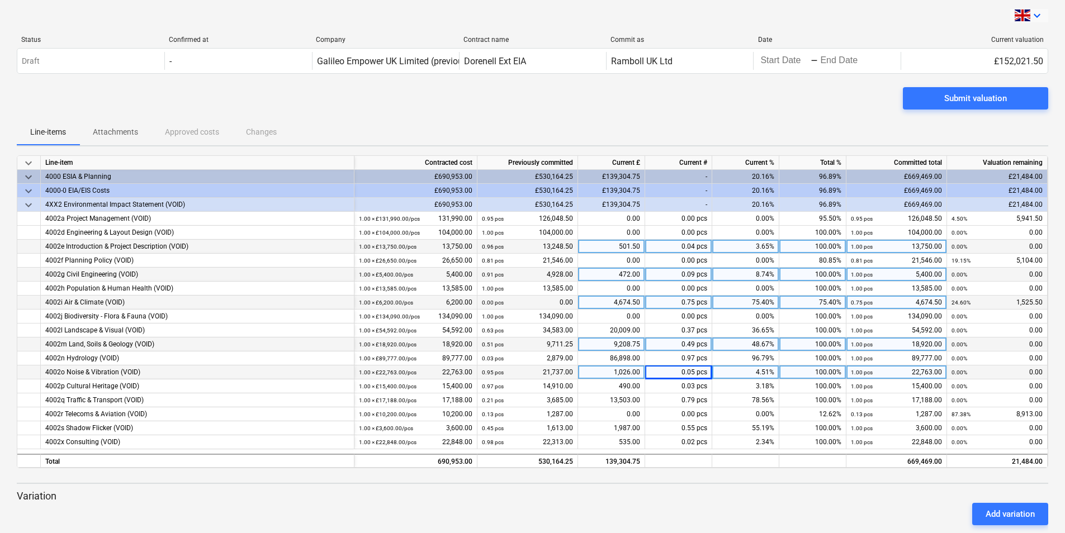
click at [1039, 16] on icon "keyboard_arrow_down" at bounding box center [1036, 15] width 13 height 13
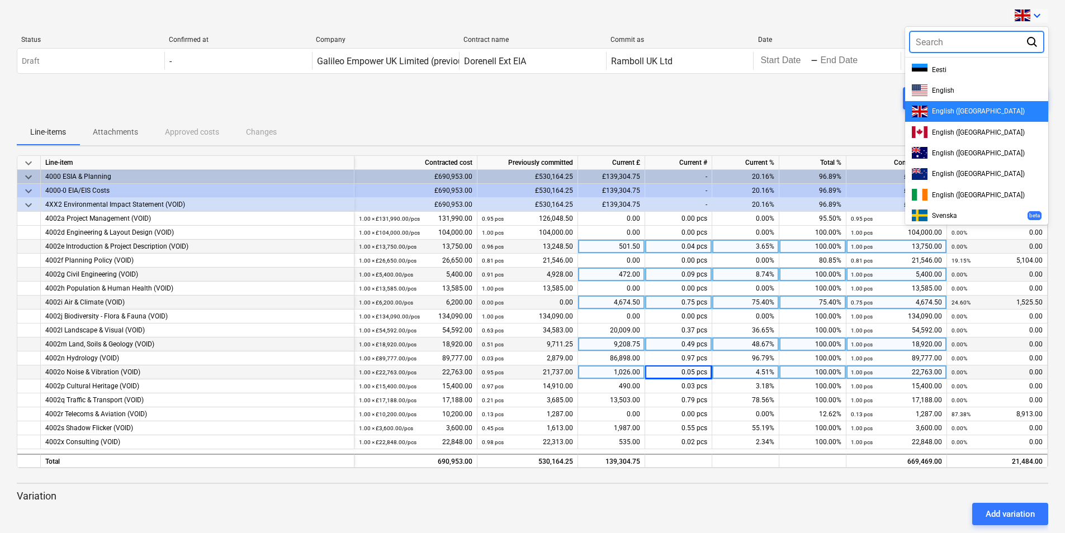
click at [744, 118] on div at bounding box center [532, 266] width 1065 height 533
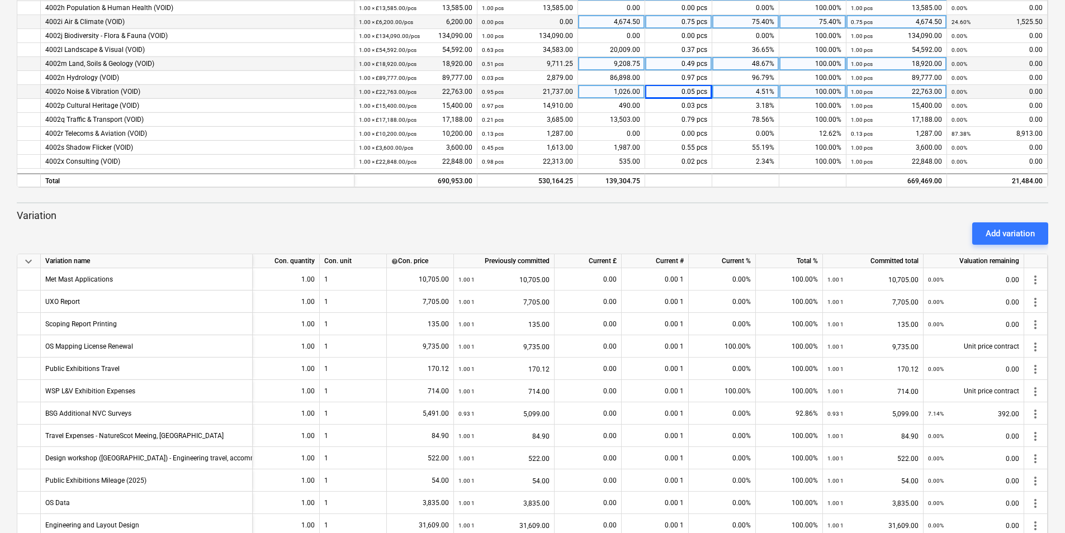
scroll to position [392, 0]
